Goal: Navigation & Orientation: Find specific page/section

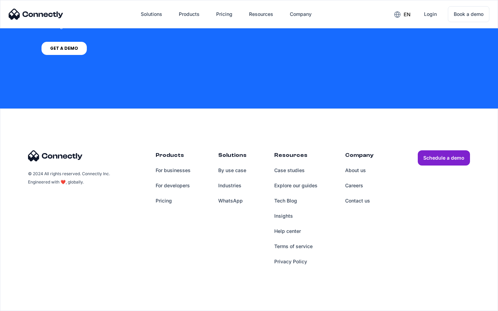
scroll to position [524, 0]
